Goal: Task Accomplishment & Management: Use online tool/utility

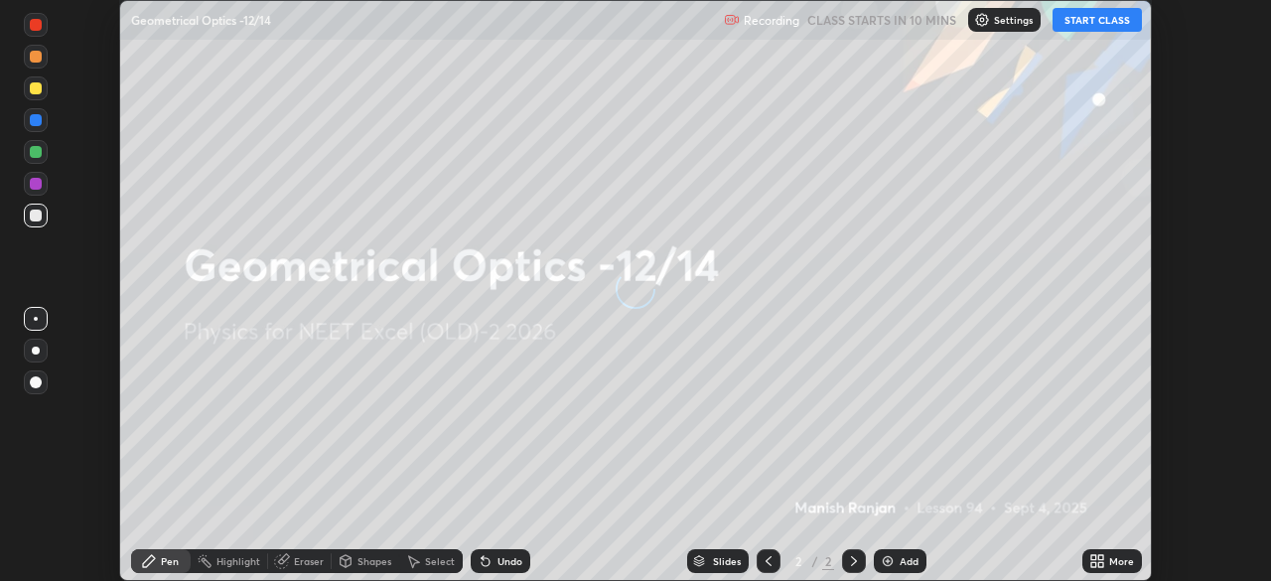
scroll to position [581, 1270]
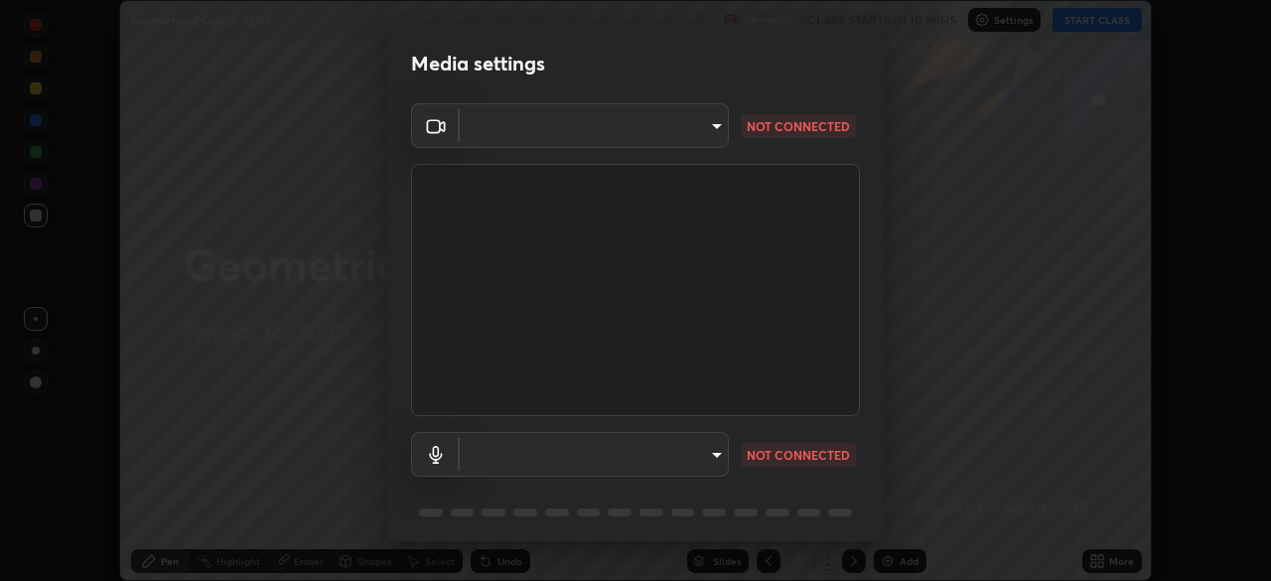
type input "0e50365916b658242f783ed4648cb329f585d10cba28352488c27cd343db3185"
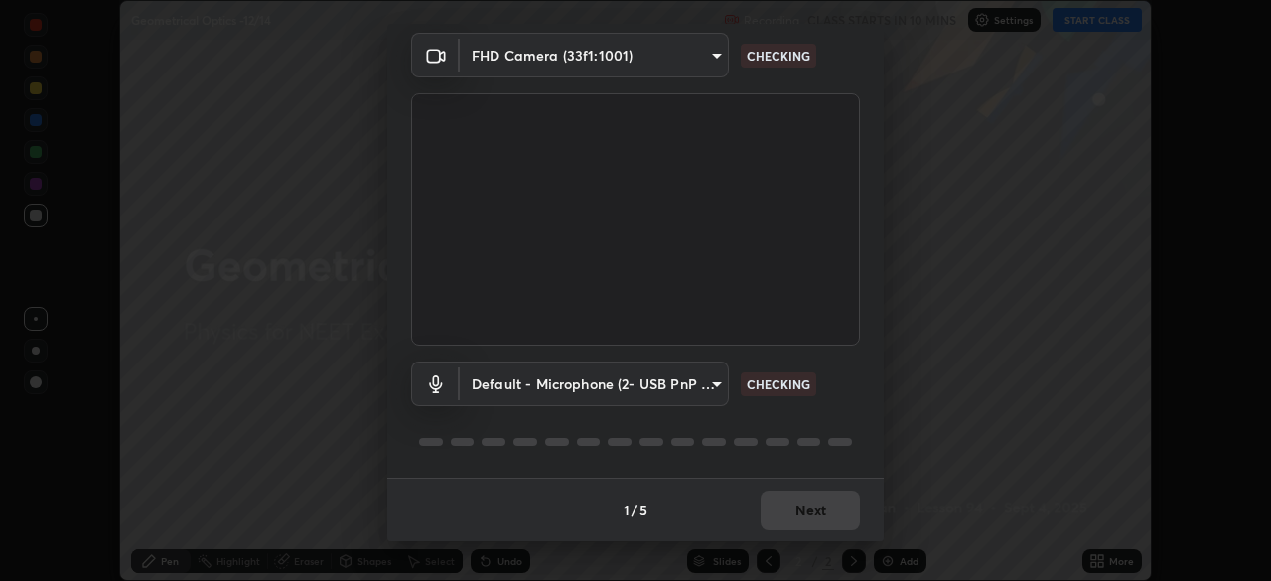
click at [674, 391] on body "Erase all Geometrical Optics -12/14 Recording CLASS STARTS IN 10 MINS Settings …" at bounding box center [635, 290] width 1271 height 581
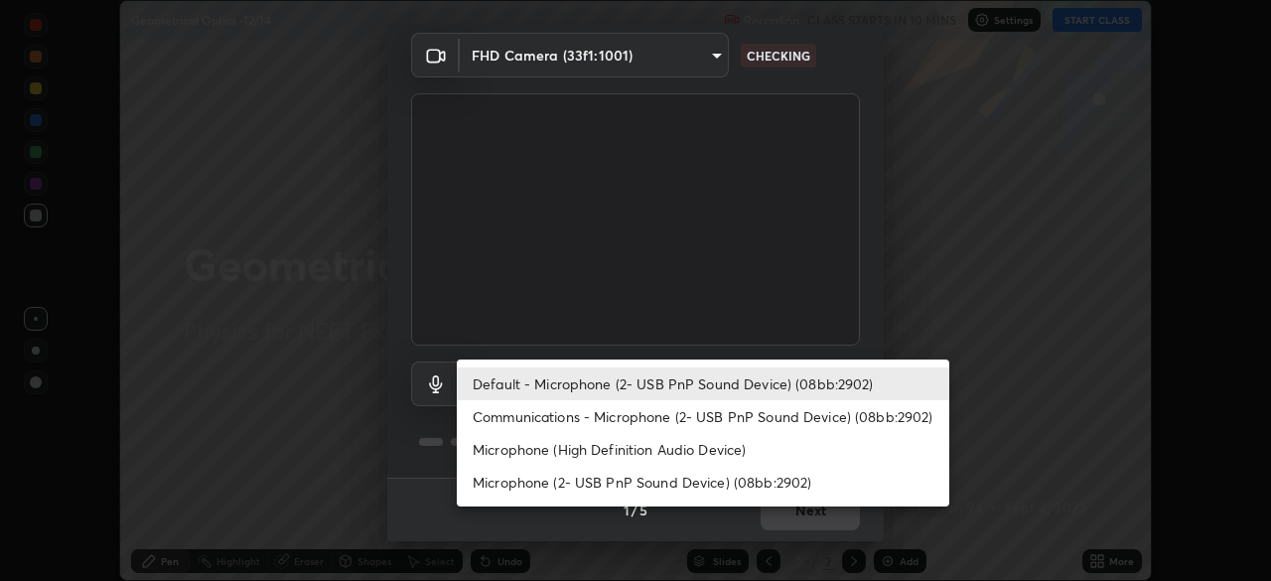
click at [661, 413] on li "Communications - Microphone (2- USB PnP Sound Device) (08bb:2902)" at bounding box center [703, 416] width 492 height 33
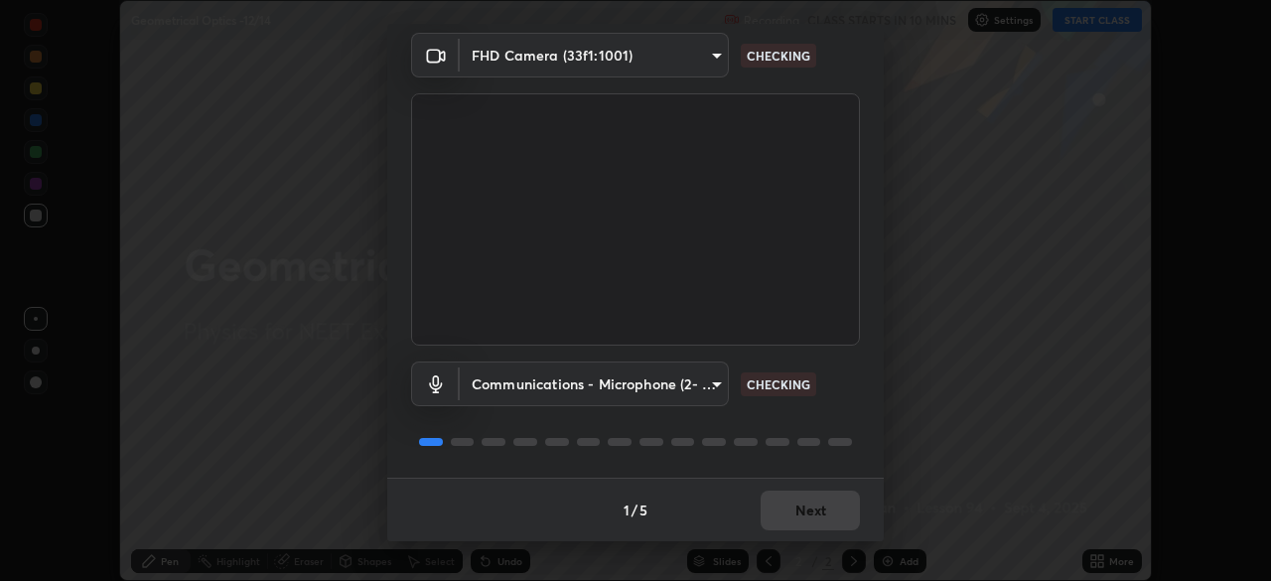
click at [682, 394] on body "Erase all Geometrical Optics -12/14 Recording CLASS STARTS IN 10 MINS Settings …" at bounding box center [635, 290] width 1271 height 581
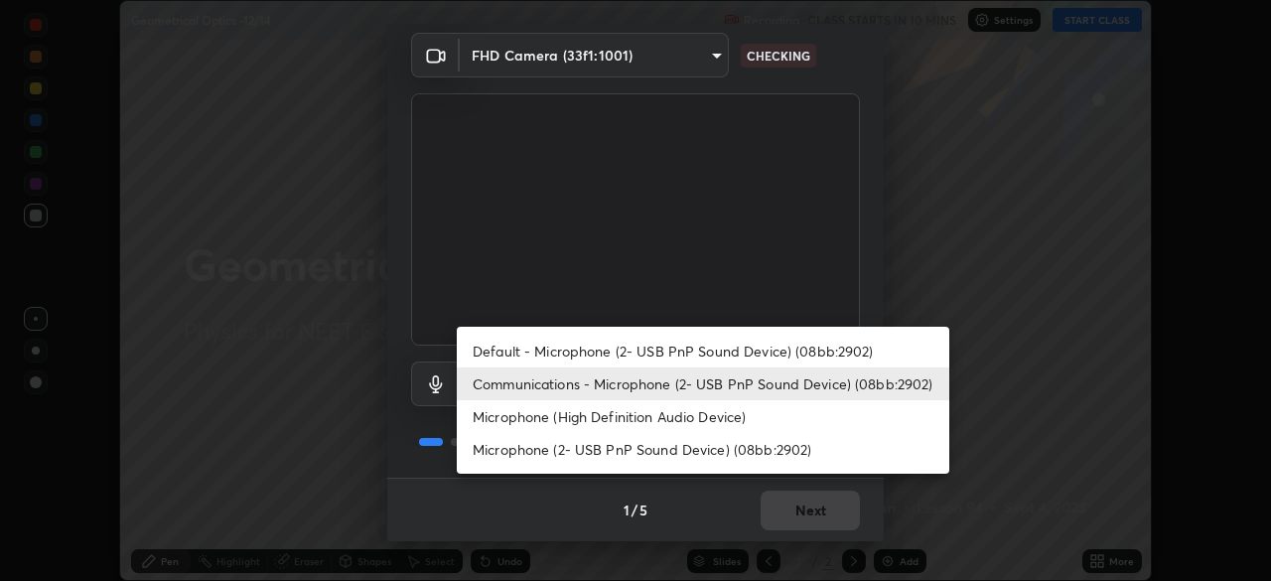
click at [690, 354] on li "Default - Microphone (2- USB PnP Sound Device) (08bb:2902)" at bounding box center [703, 351] width 492 height 33
type input "default"
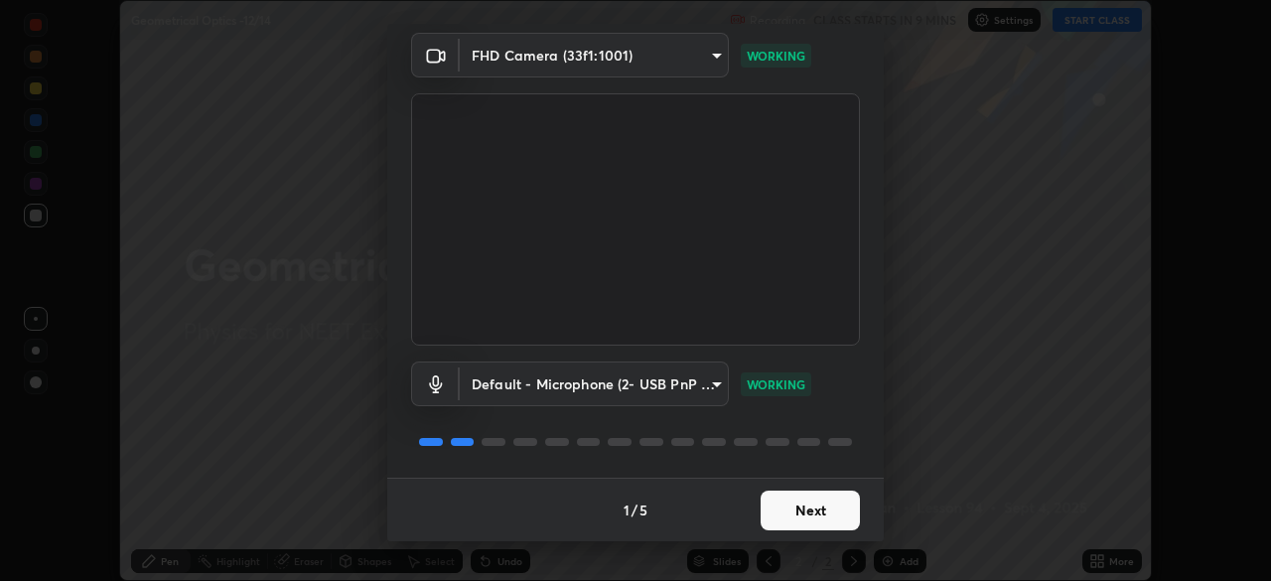
click at [799, 514] on button "Next" at bounding box center [809, 510] width 99 height 40
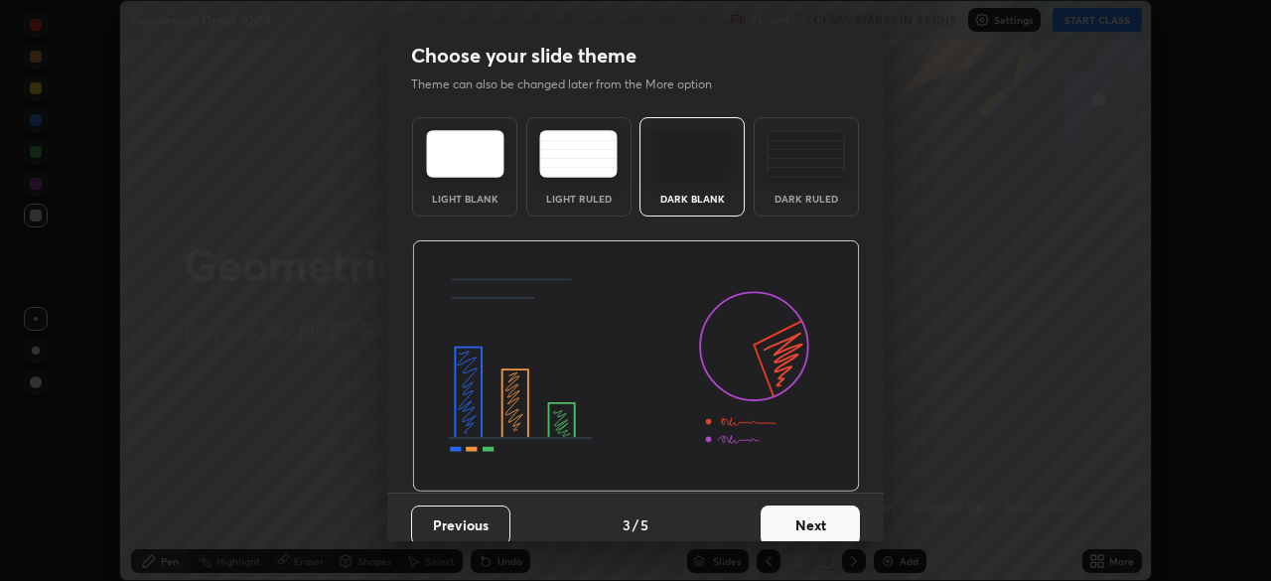
click at [837, 519] on button "Next" at bounding box center [809, 525] width 99 height 40
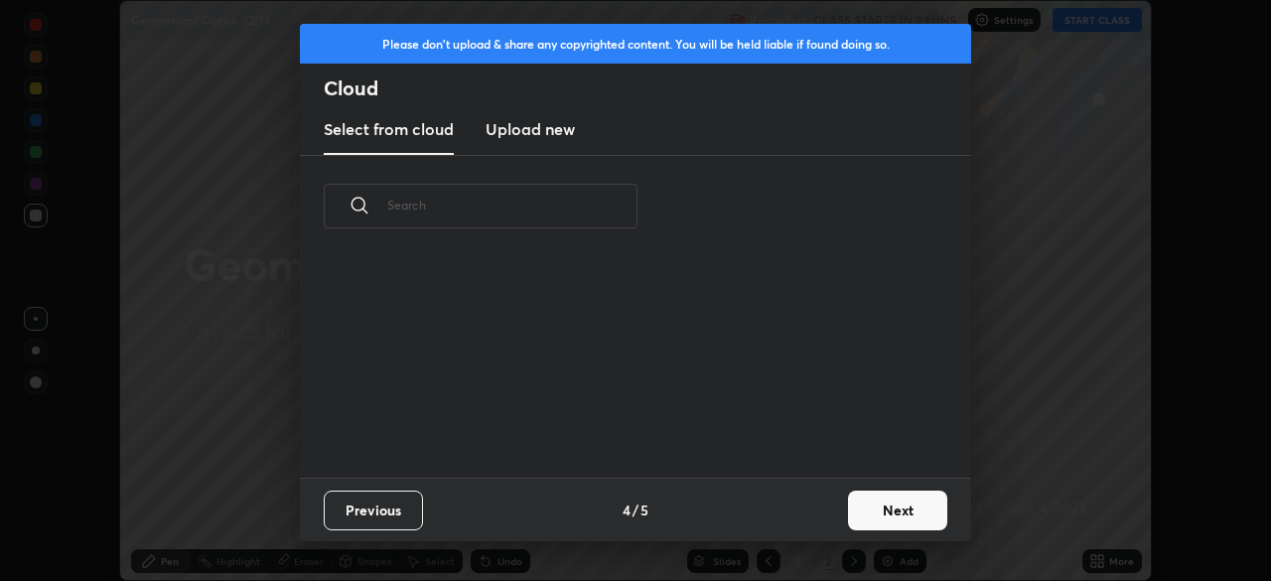
click at [856, 519] on button "Next" at bounding box center [897, 510] width 99 height 40
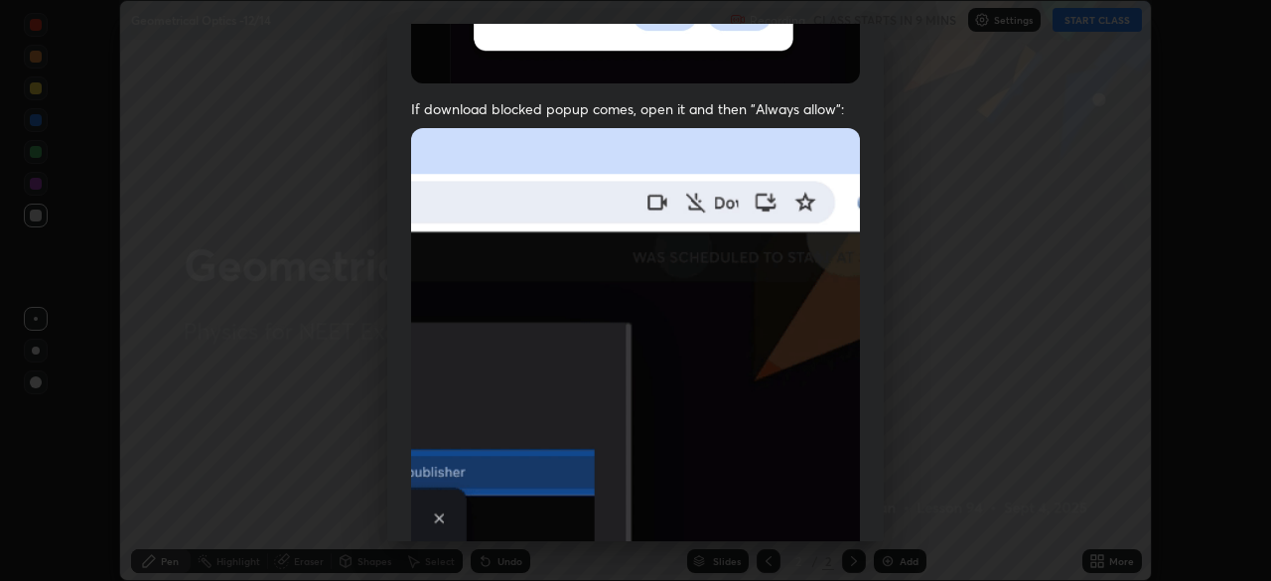
scroll to position [403, 0]
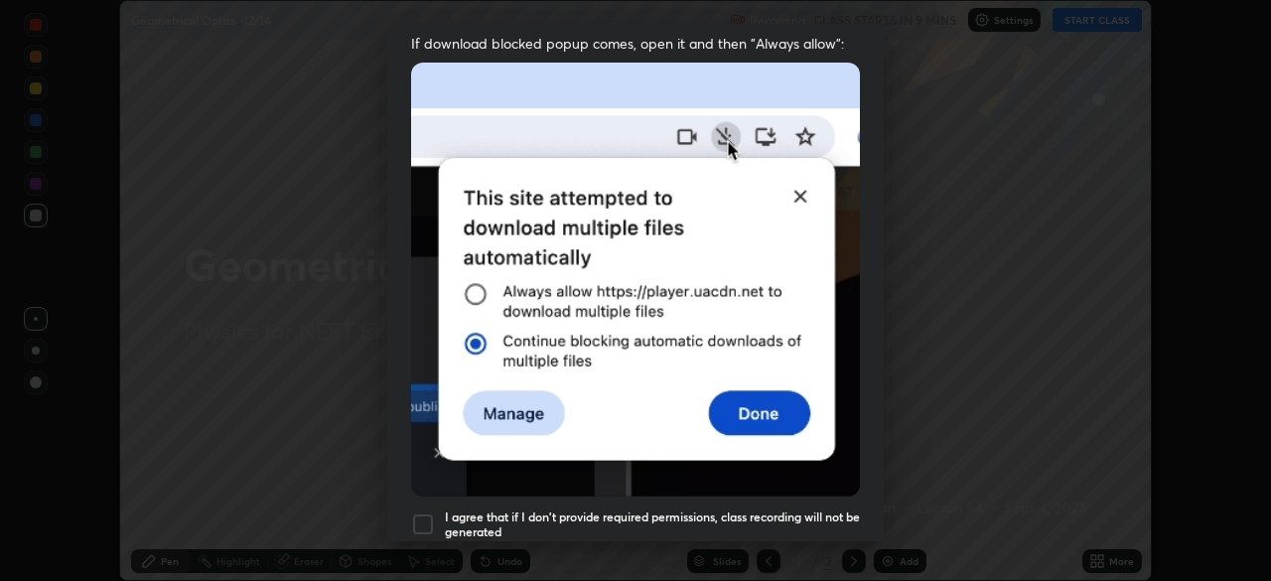
click at [418, 512] on div at bounding box center [423, 524] width 24 height 24
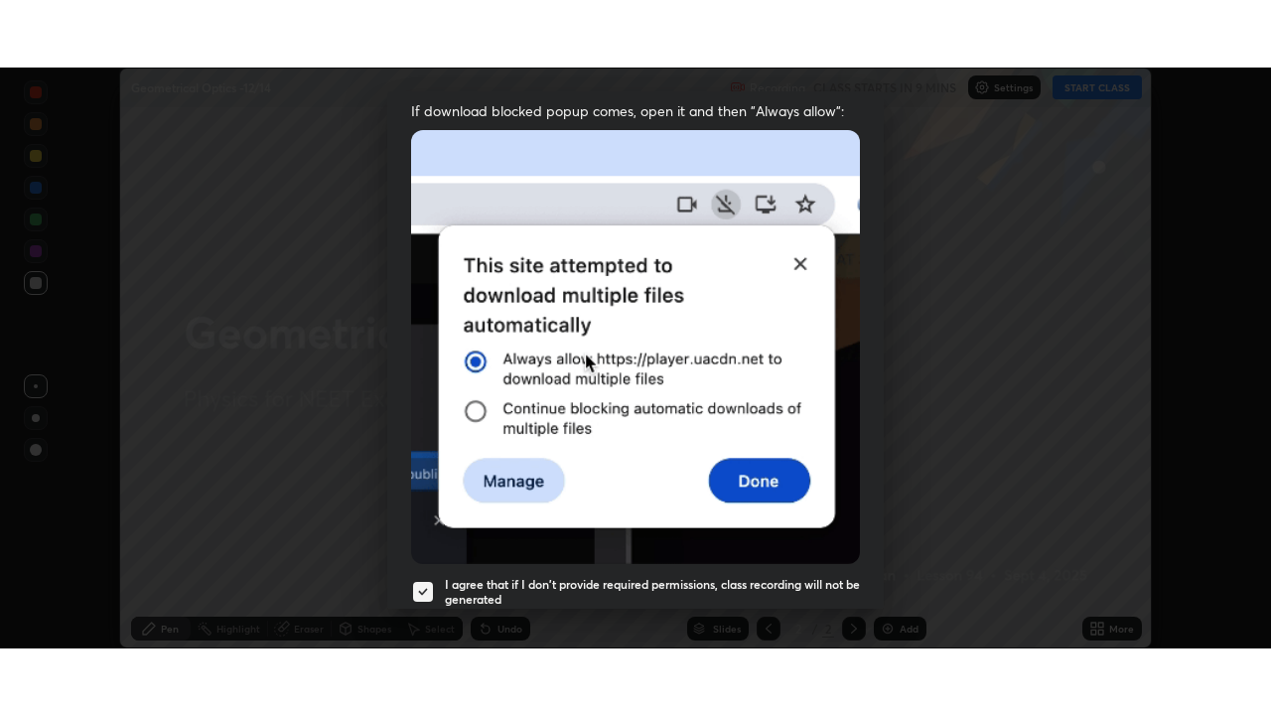
scroll to position [475, 0]
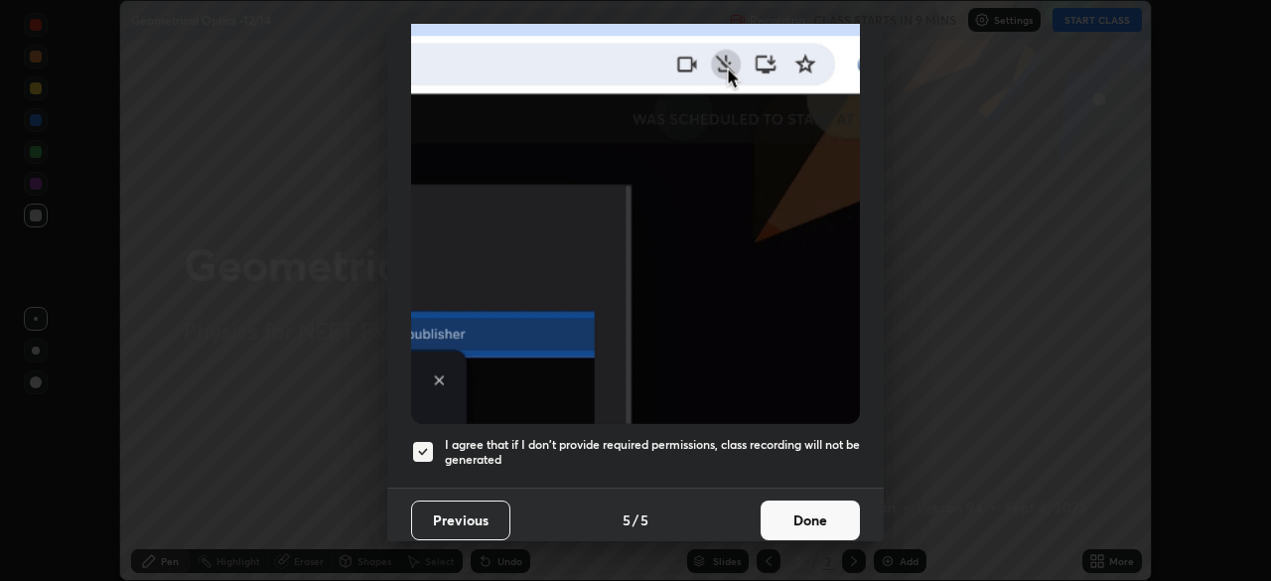
click at [781, 514] on button "Done" at bounding box center [809, 520] width 99 height 40
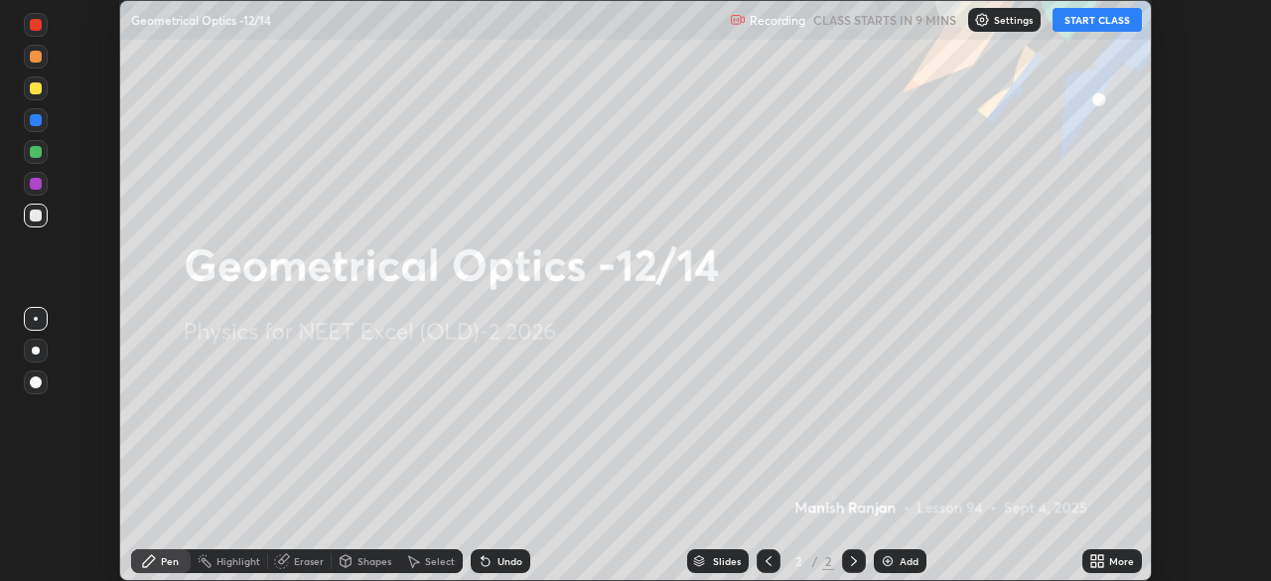
click at [1099, 566] on icon at bounding box center [1100, 564] width 5 height 5
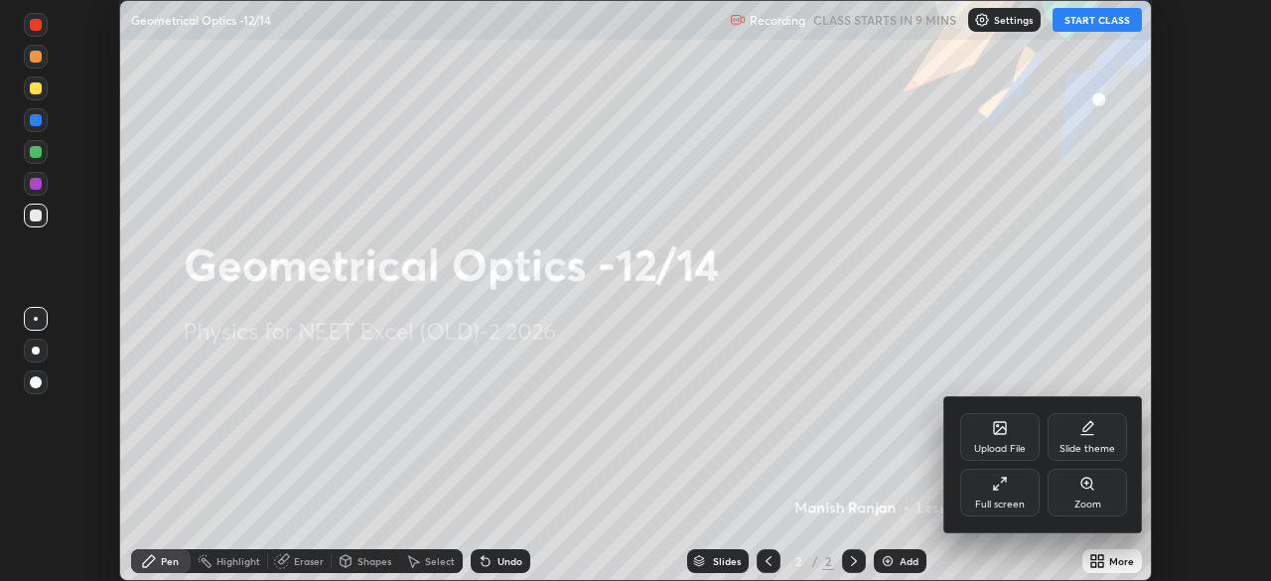
click at [984, 484] on div "Full screen" at bounding box center [999, 493] width 79 height 48
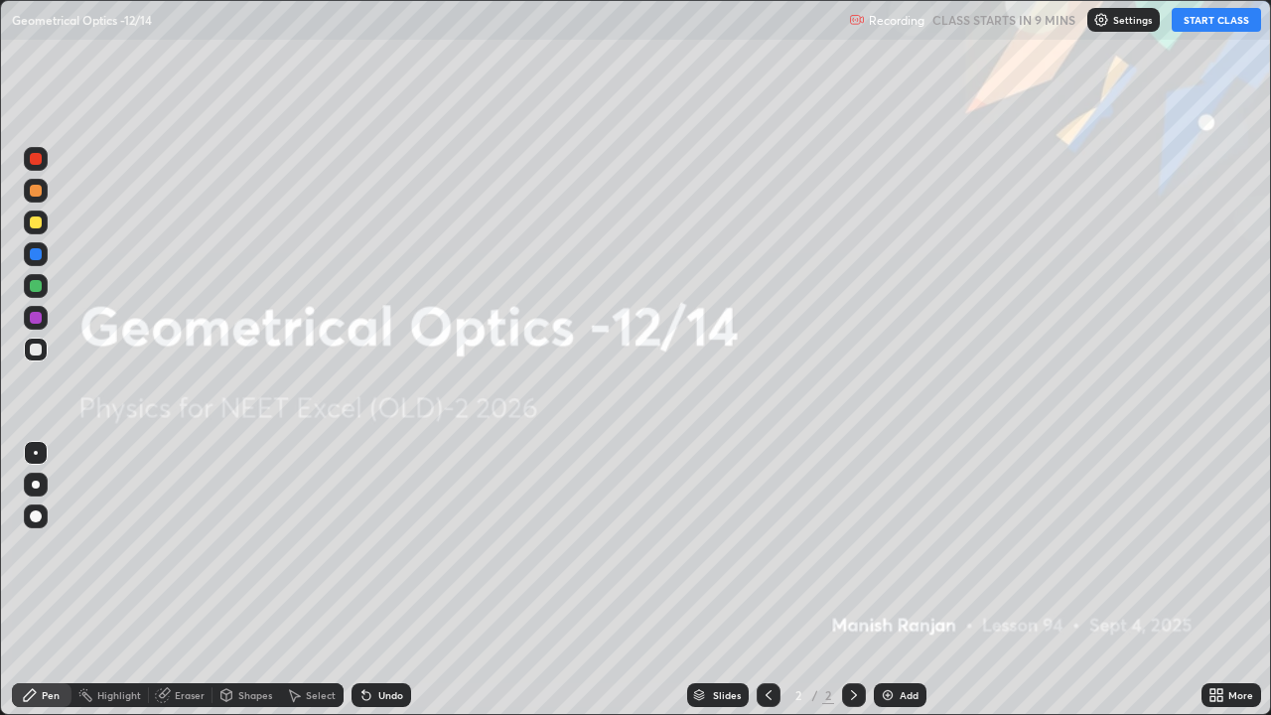
scroll to position [715, 1271]
click at [1103, 27] on img at bounding box center [1101, 20] width 16 height 16
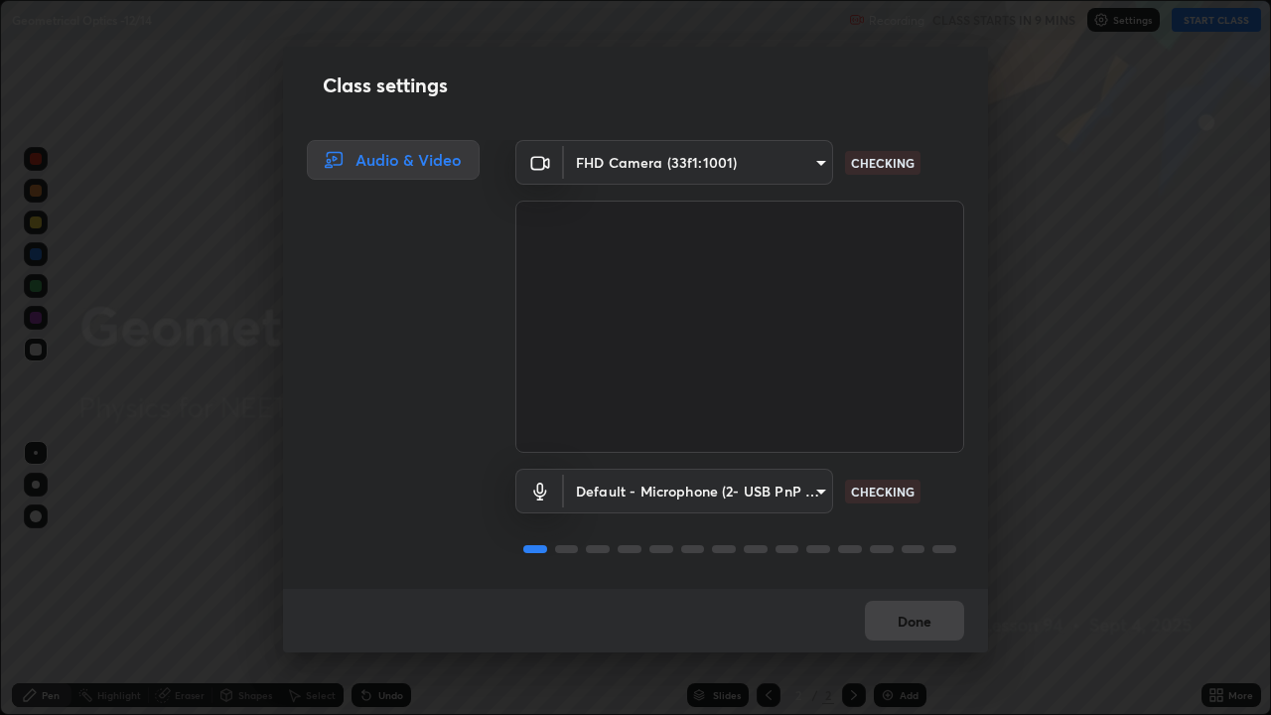
scroll to position [2, 0]
click at [903, 580] on button "Done" at bounding box center [914, 621] width 99 height 40
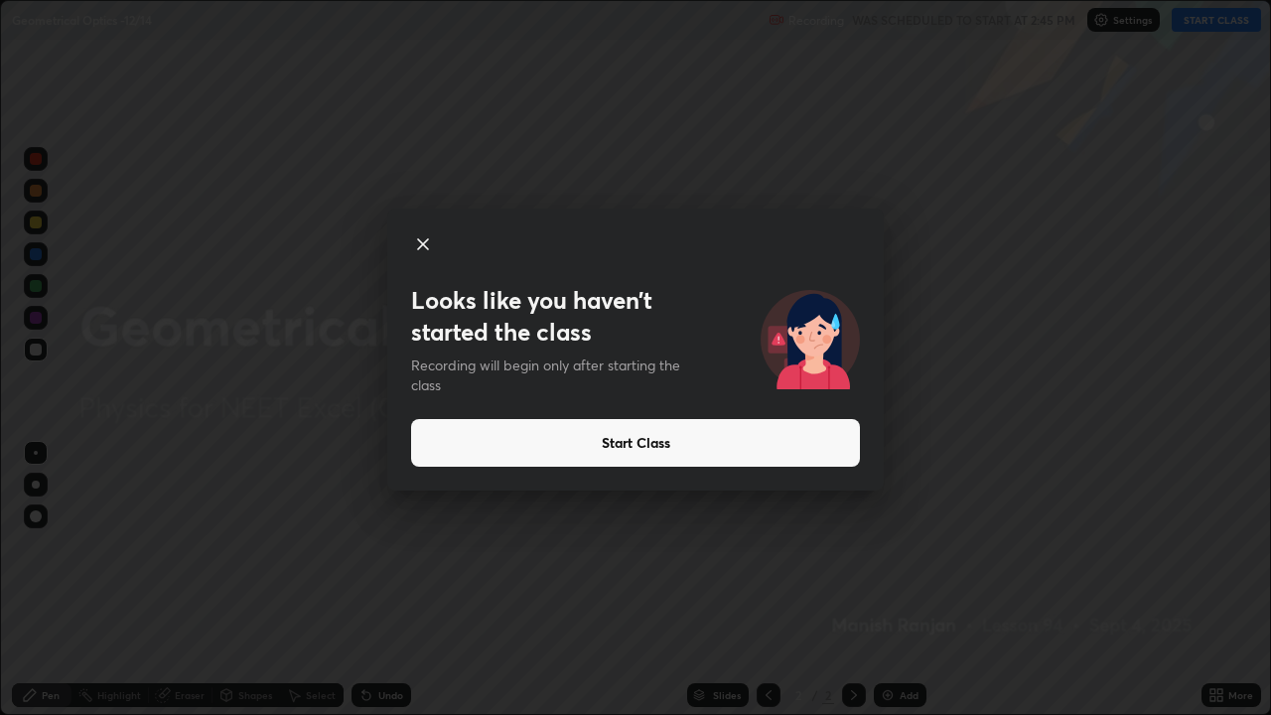
click at [689, 439] on button "Start Class" at bounding box center [635, 443] width 449 height 48
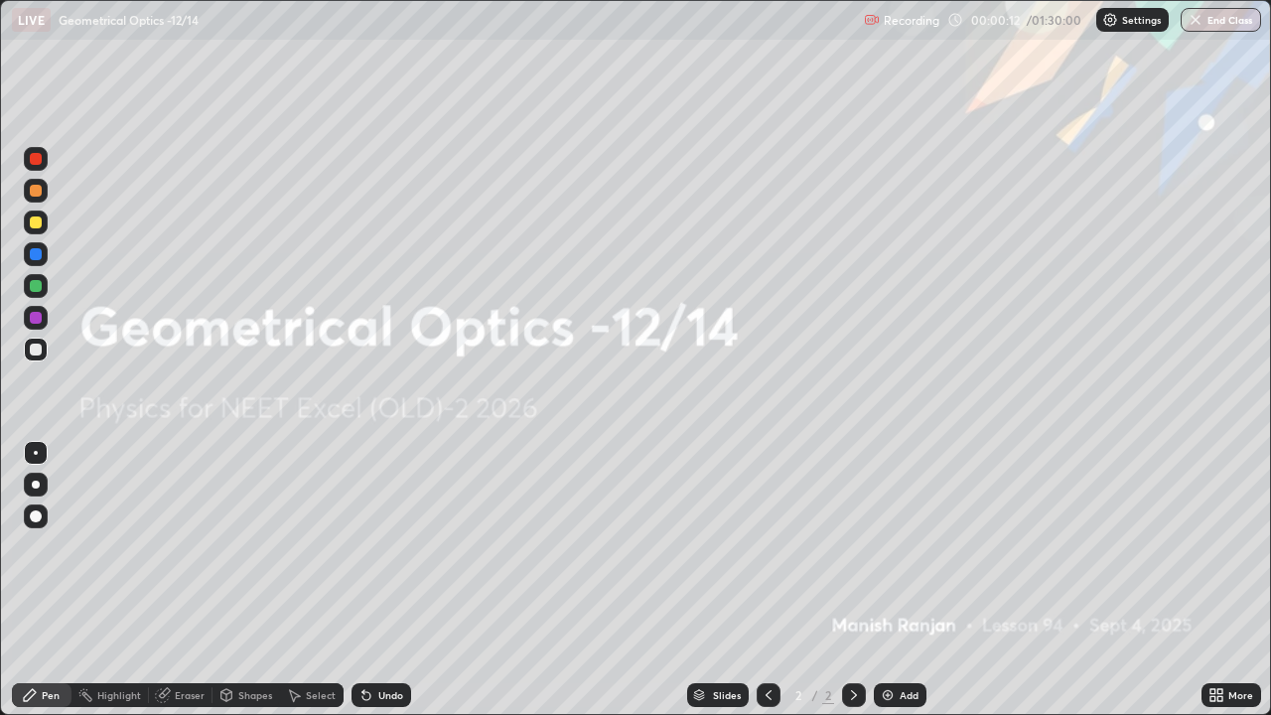
click at [885, 580] on img at bounding box center [888, 695] width 16 height 16
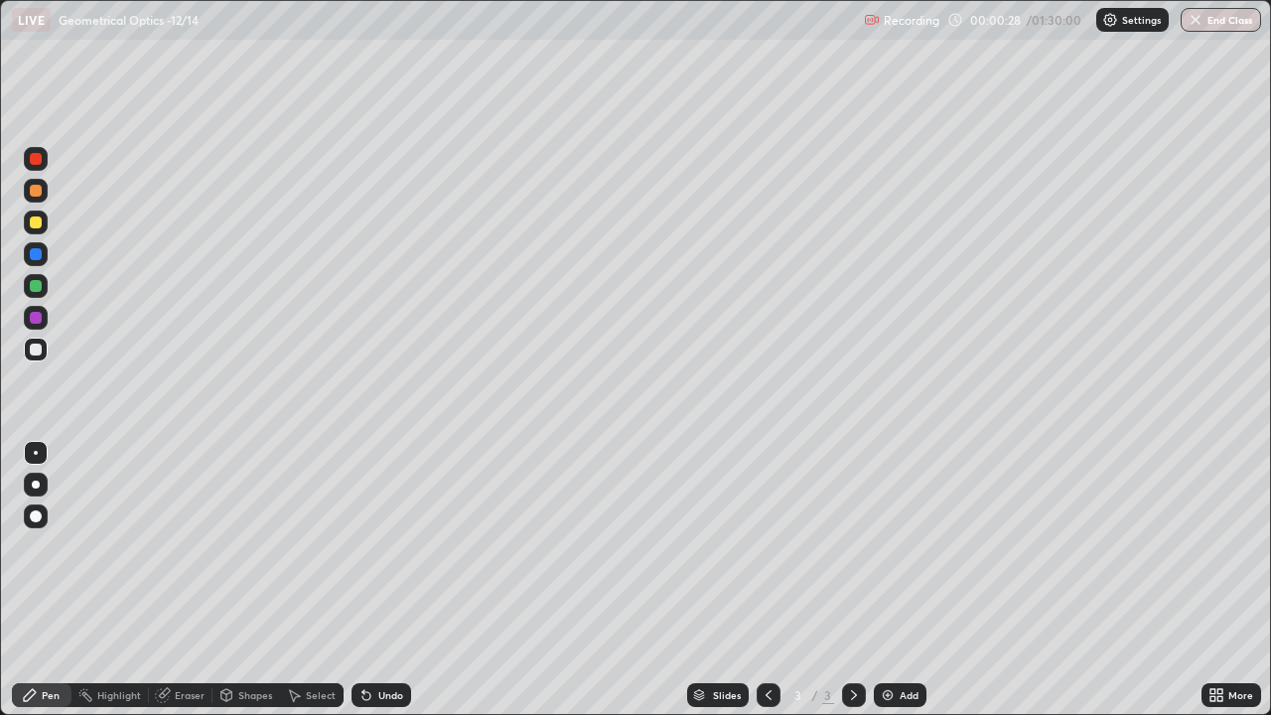
click at [40, 230] on div at bounding box center [36, 222] width 24 height 24
click at [37, 353] on div at bounding box center [36, 349] width 12 height 12
click at [900, 580] on div "Add" at bounding box center [908, 695] width 19 height 10
click at [899, 580] on div "Add" at bounding box center [908, 695] width 19 height 10
click at [44, 224] on div at bounding box center [36, 222] width 24 height 24
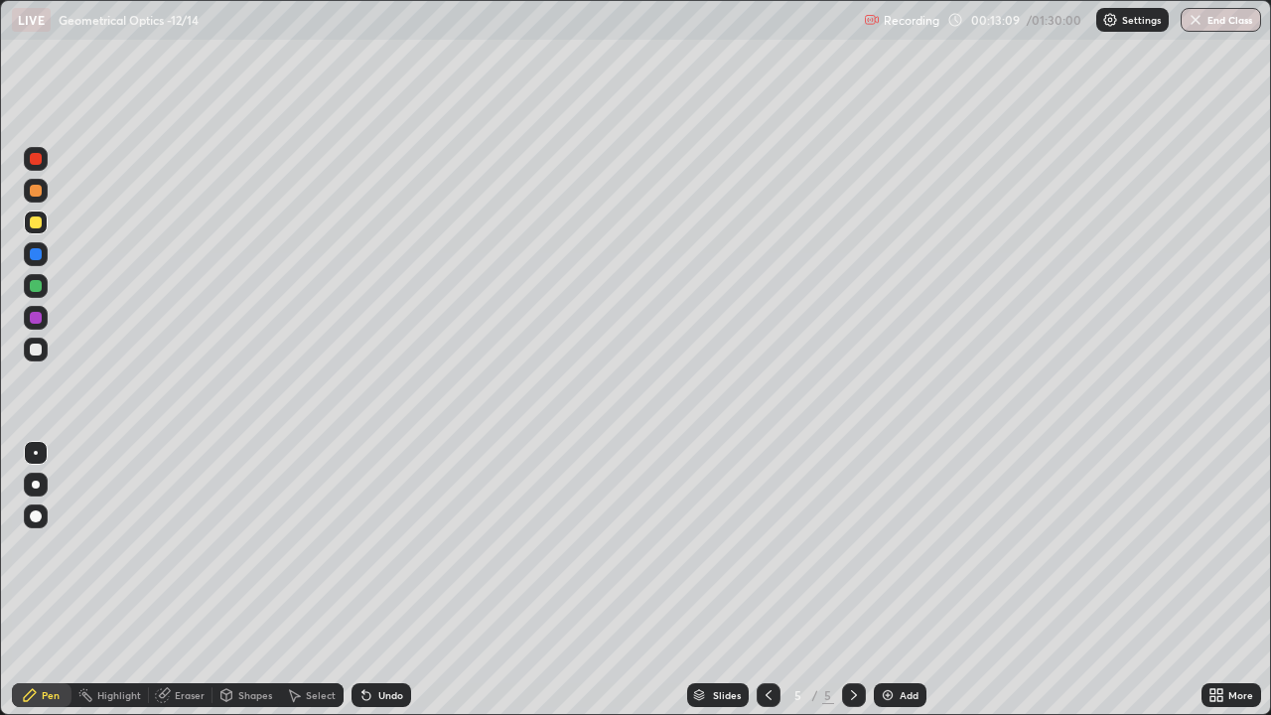
click at [766, 580] on icon at bounding box center [768, 695] width 16 height 16
click at [862, 580] on div at bounding box center [854, 695] width 24 height 24
click at [896, 580] on div "Add" at bounding box center [900, 695] width 53 height 24
click at [766, 580] on icon at bounding box center [768, 695] width 16 height 16
click at [852, 580] on icon at bounding box center [854, 695] width 16 height 16
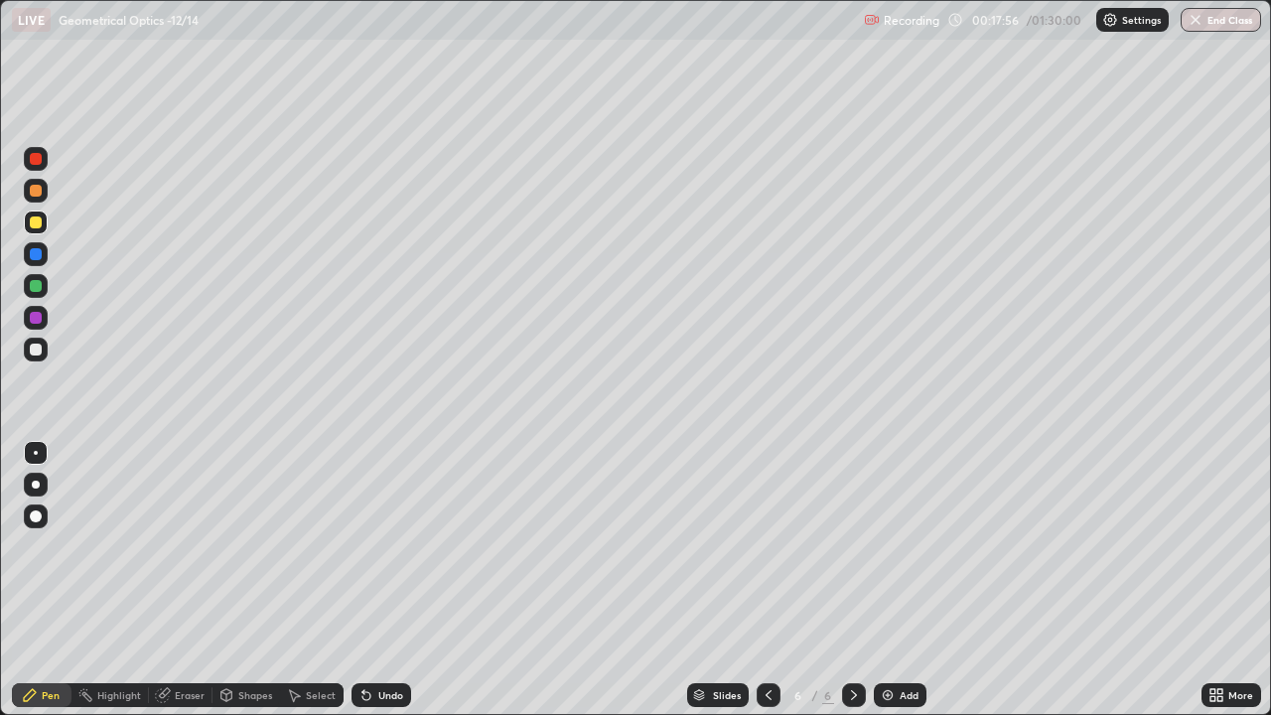
click at [876, 580] on div "Add" at bounding box center [900, 695] width 53 height 24
click at [893, 580] on div "Add" at bounding box center [900, 695] width 53 height 24
click at [46, 345] on div at bounding box center [36, 350] width 24 height 24
click at [891, 580] on img at bounding box center [888, 695] width 16 height 16
click at [899, 580] on div "Add" at bounding box center [908, 695] width 19 height 10
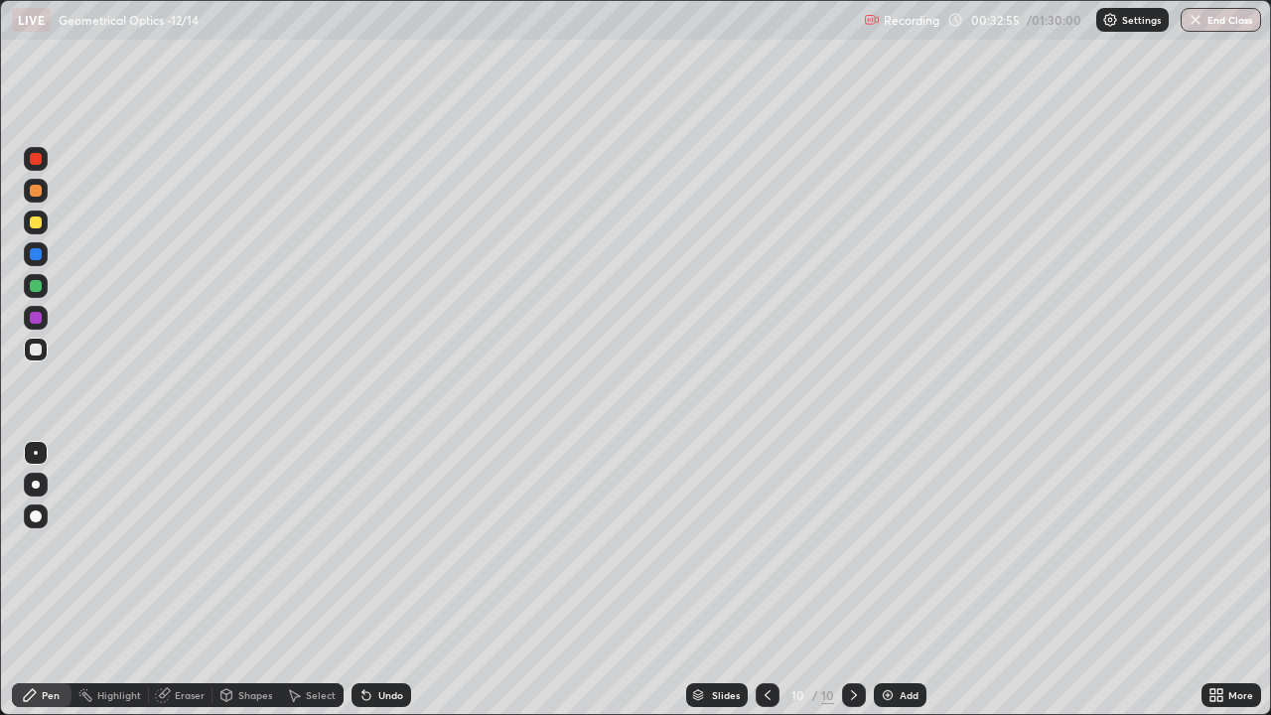
click at [43, 223] on div at bounding box center [36, 222] width 24 height 24
click at [895, 580] on div "Add" at bounding box center [900, 695] width 53 height 24
click at [40, 348] on div at bounding box center [36, 349] width 12 height 12
click at [36, 223] on div at bounding box center [36, 222] width 12 height 12
click at [37, 191] on div at bounding box center [36, 191] width 12 height 12
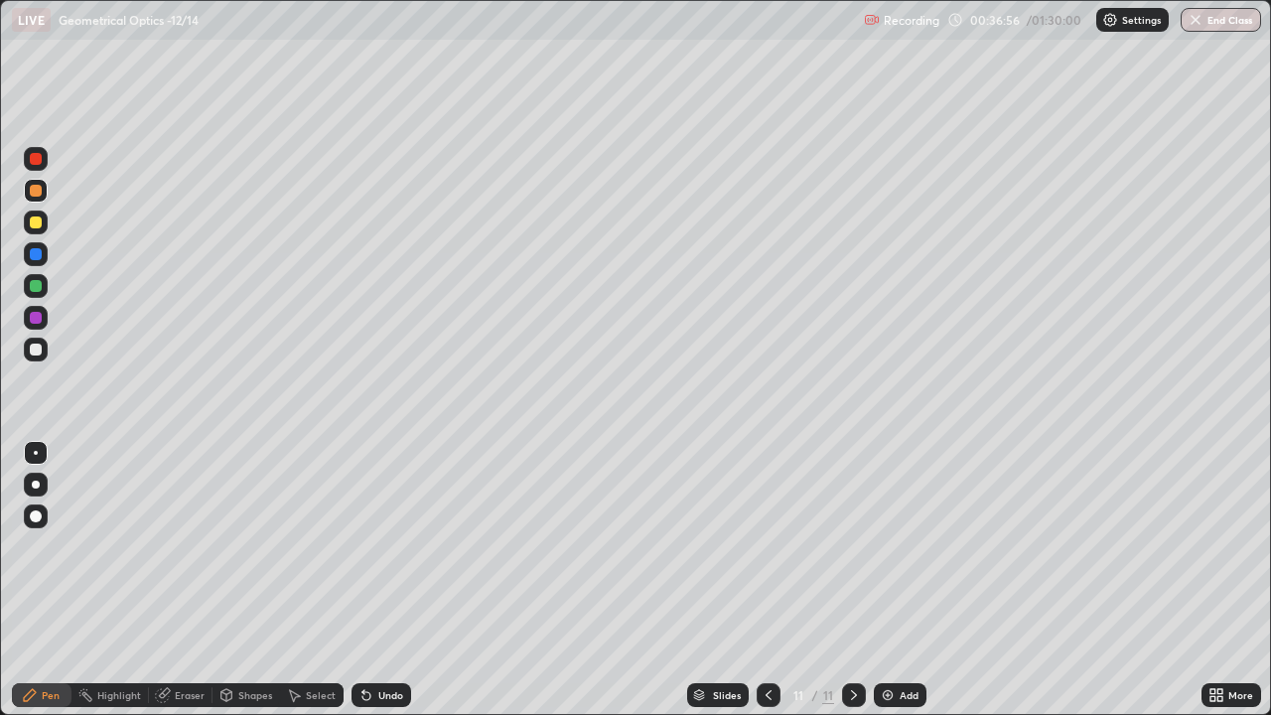
click at [38, 224] on div at bounding box center [36, 222] width 12 height 12
click at [39, 352] on div at bounding box center [36, 349] width 12 height 12
click at [38, 224] on div at bounding box center [36, 222] width 12 height 12
click at [902, 580] on div "Add" at bounding box center [900, 695] width 53 height 24
click at [769, 580] on icon at bounding box center [768, 695] width 16 height 16
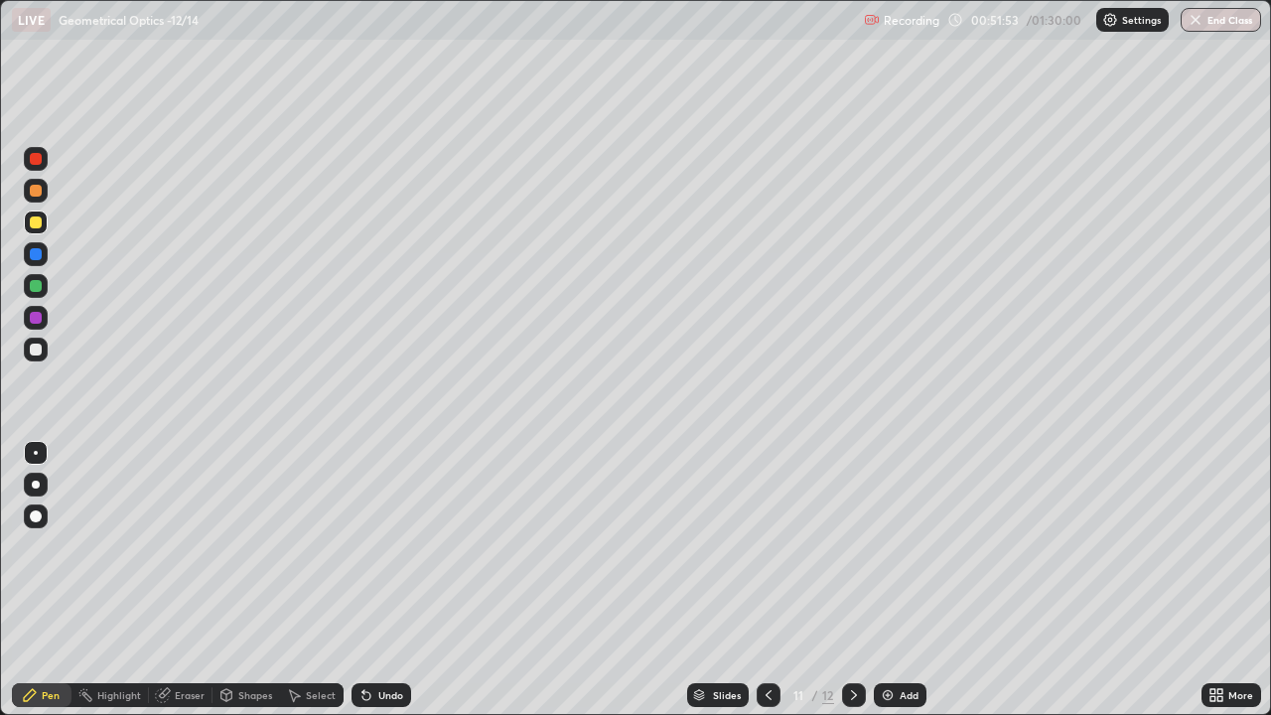
click at [893, 580] on img at bounding box center [888, 695] width 16 height 16
click at [901, 580] on div "Add" at bounding box center [908, 695] width 19 height 10
click at [39, 350] on div at bounding box center [36, 349] width 12 height 12
click at [43, 351] on div at bounding box center [36, 350] width 24 height 24
click at [46, 222] on div at bounding box center [36, 222] width 24 height 24
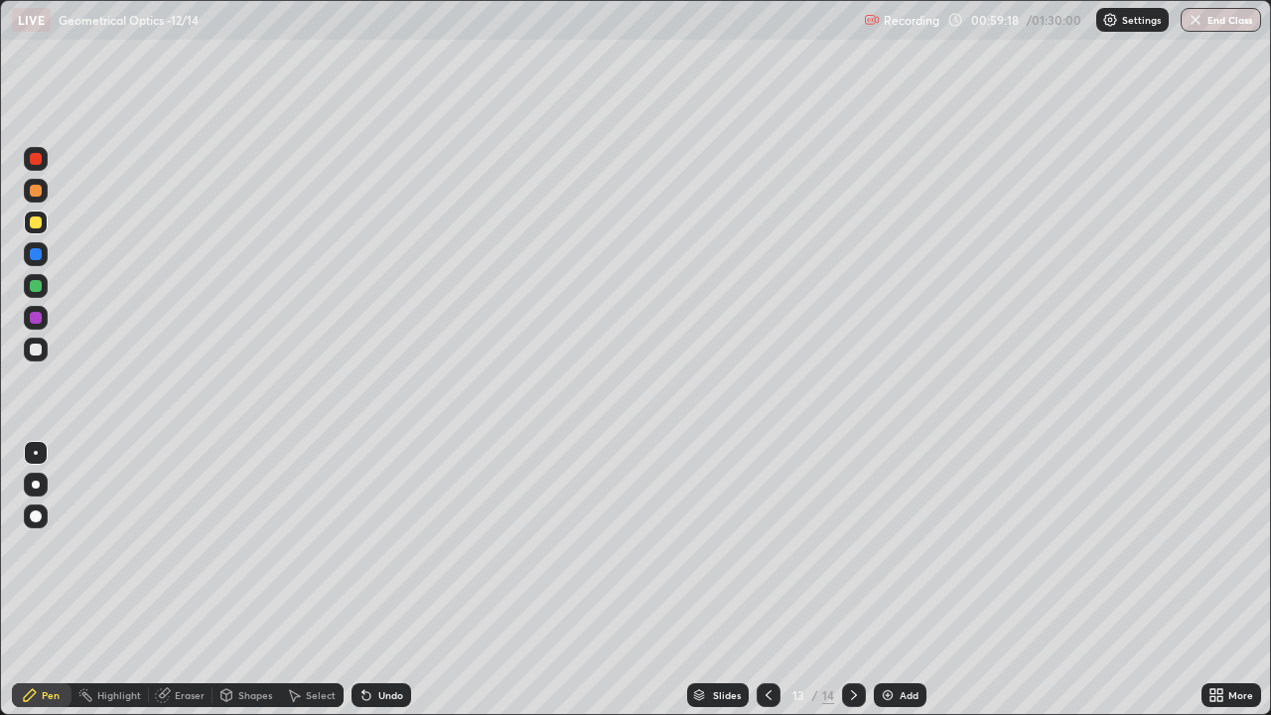
click at [195, 580] on div "Eraser" at bounding box center [190, 695] width 30 height 10
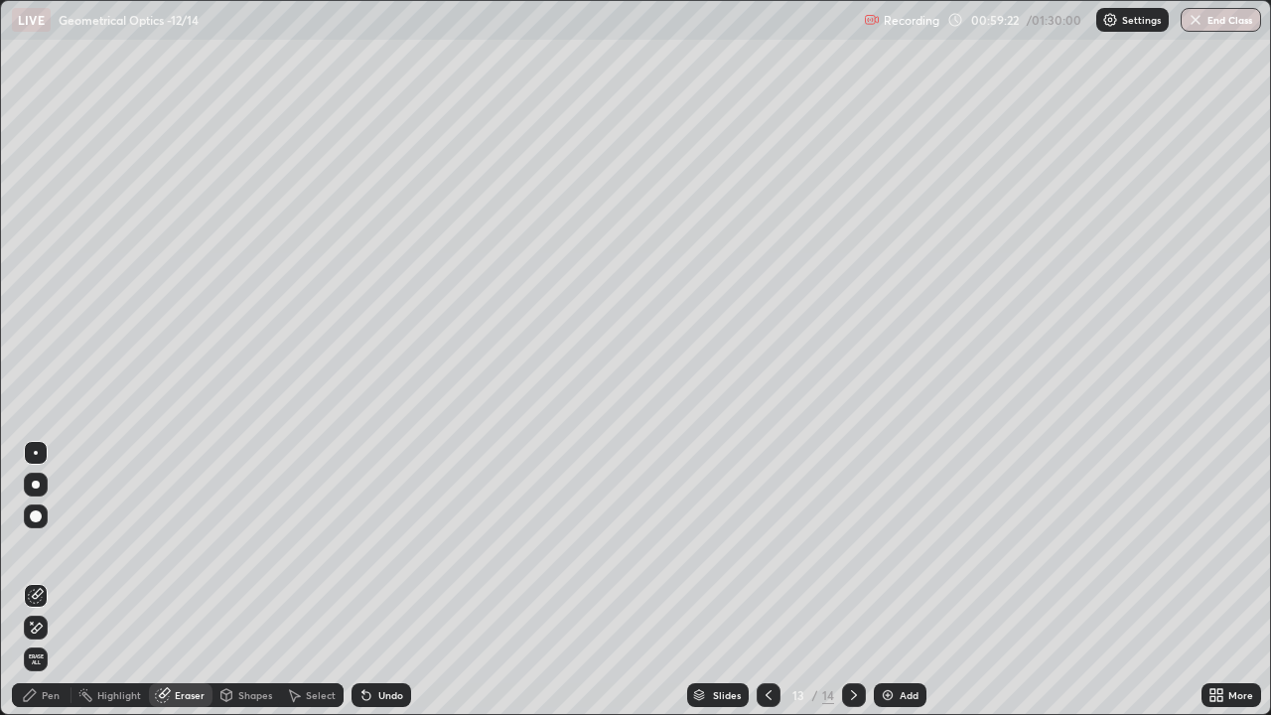
click at [57, 580] on div "Pen" at bounding box center [51, 695] width 18 height 10
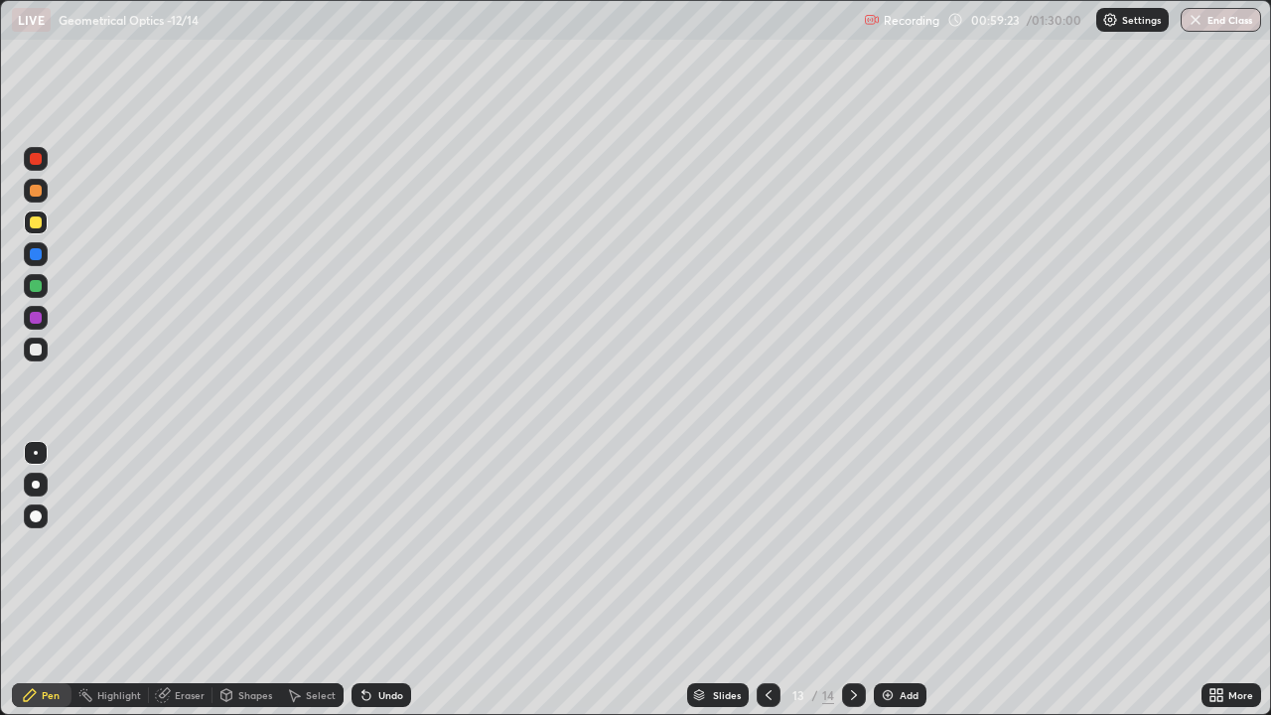
click at [39, 350] on div at bounding box center [36, 349] width 12 height 12
click at [37, 191] on div at bounding box center [36, 191] width 12 height 12
click at [892, 580] on img at bounding box center [888, 695] width 16 height 16
click at [776, 580] on div at bounding box center [768, 695] width 24 height 24
click at [884, 580] on img at bounding box center [888, 695] width 16 height 16
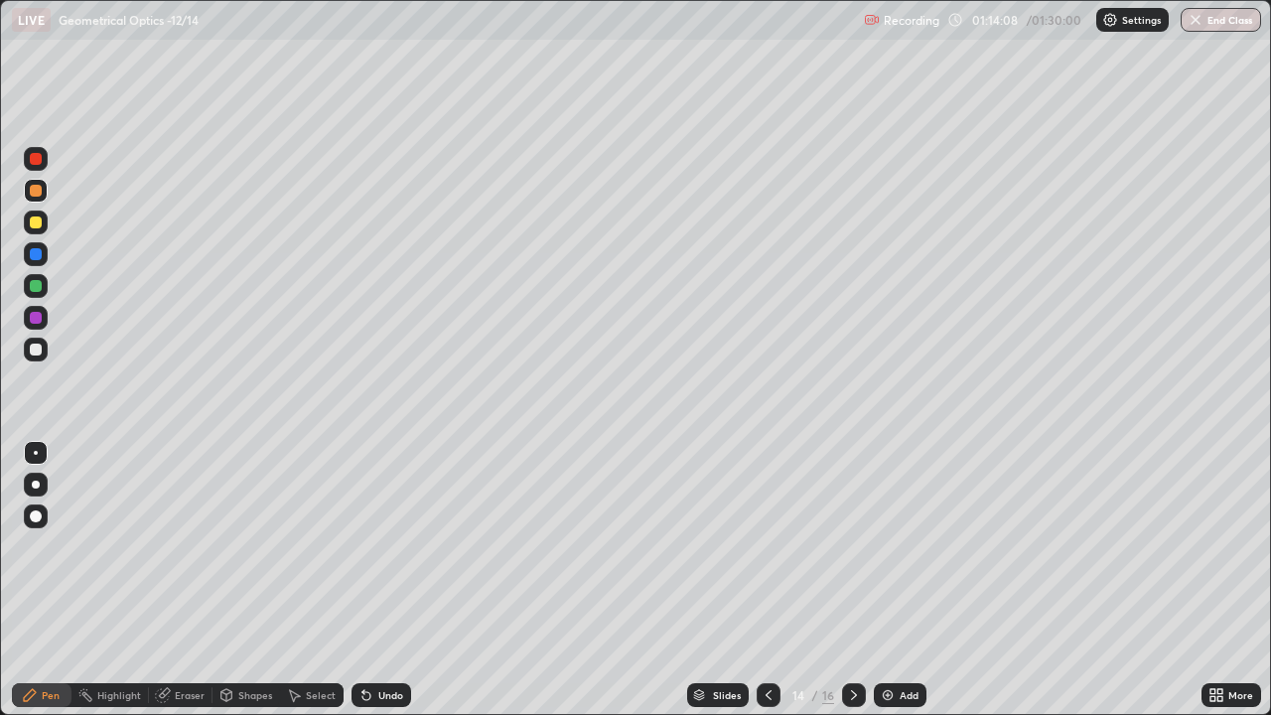
click at [44, 348] on div at bounding box center [36, 350] width 24 height 24
click at [37, 286] on div at bounding box center [36, 286] width 12 height 12
click at [41, 219] on div at bounding box center [36, 222] width 12 height 12
click at [775, 580] on div at bounding box center [768, 695] width 24 height 24
click at [1206, 27] on button "End Class" at bounding box center [1221, 20] width 78 height 24
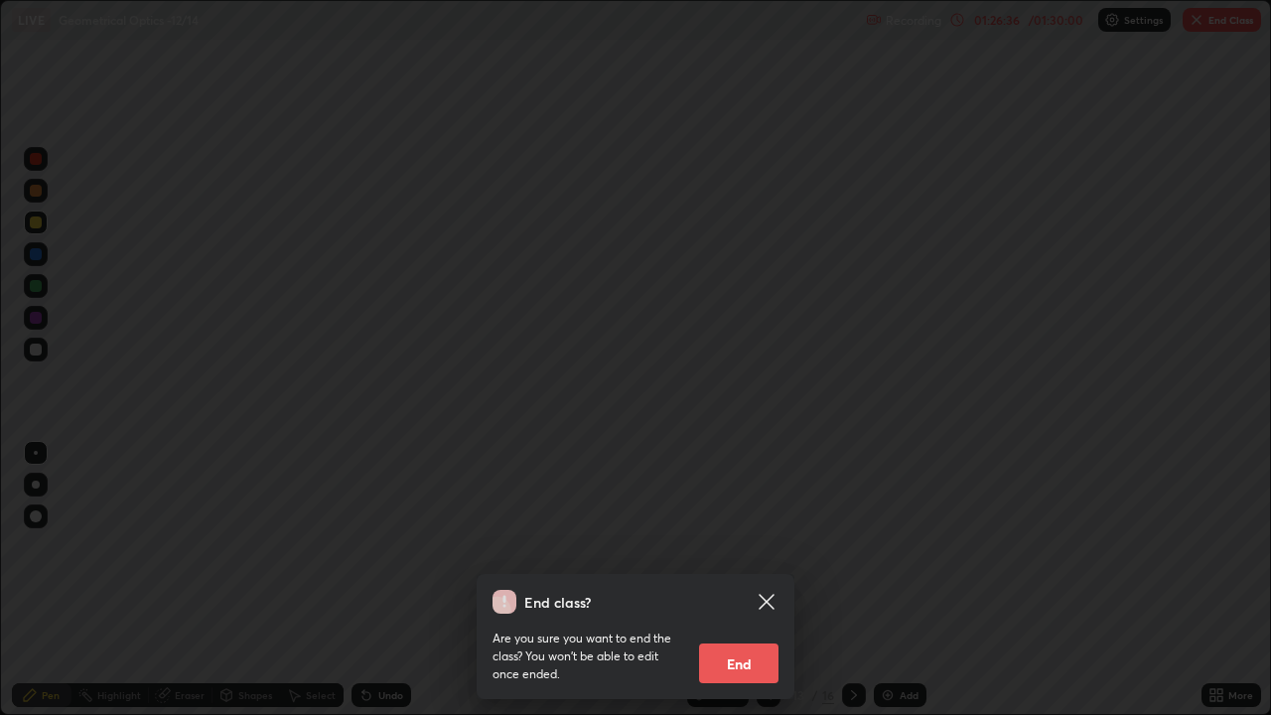
click at [734, 580] on button "End" at bounding box center [738, 663] width 79 height 40
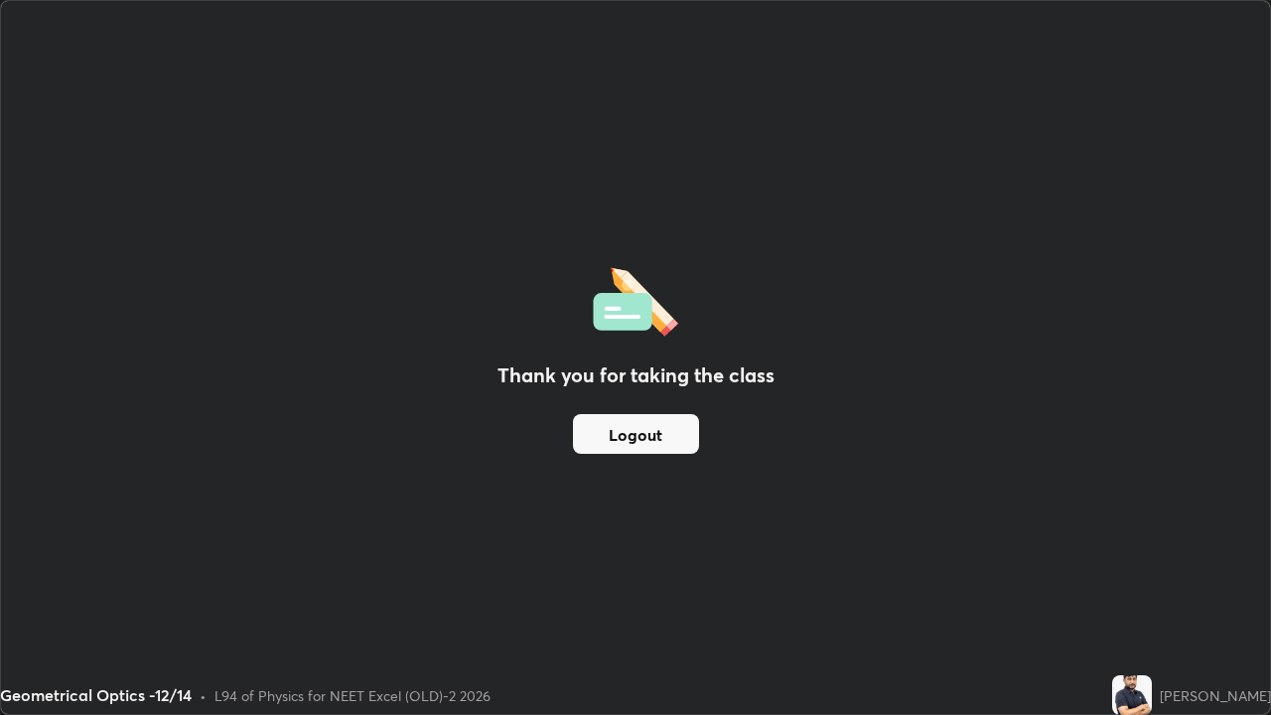
click at [630, 430] on button "Logout" at bounding box center [636, 434] width 126 height 40
